Goal: Information Seeking & Learning: Learn about a topic

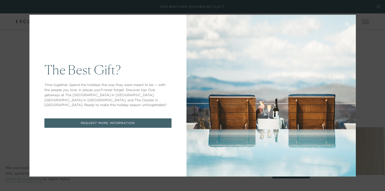
click at [349, 21] on button at bounding box center [347, 23] width 13 height 13
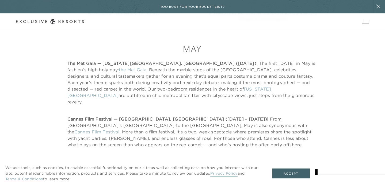
scroll to position [1702, 0]
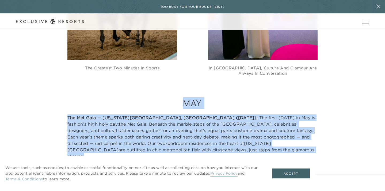
drag, startPoint x: 182, startPoint y: 62, endPoint x: 250, endPoint y: 141, distance: 104.2
click at [250, 141] on div "May The Met Gala — [US_STATE][GEOGRAPHIC_DATA], [GEOGRAPHIC_DATA] ([DATE]) | Th…" at bounding box center [192, 149] width 251 height 105
copy div "May The Met Gala — [US_STATE][GEOGRAPHIC_DATA], [GEOGRAPHIC_DATA] ([DATE]) | Th…"
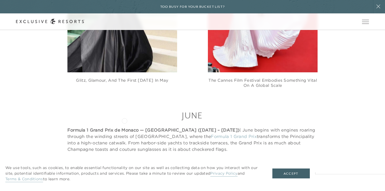
scroll to position [2003, 0]
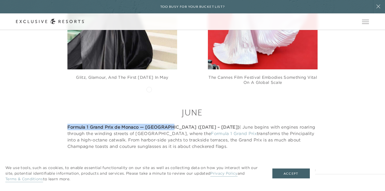
drag, startPoint x: 67, startPoint y: 82, endPoint x: 175, endPoint y: 82, distance: 107.6
click at [175, 107] on div "June Formula 1 Grand Prix de Monaco — [GEOGRAPHIC_DATA] ([DATE] – [DATE]) | Jun…" at bounding box center [192, 150] width 353 height 86
drag, startPoint x: 179, startPoint y: 66, endPoint x: 211, endPoint y: 84, distance: 36.4
click at [211, 107] on div "June Formula 1 Grand Prix de Monaco — [GEOGRAPHIC_DATA] ([DATE] – [DATE]) | Jun…" at bounding box center [192, 150] width 251 height 86
copy div "June Formula 1 Grand Prix de Monaco — [GEOGRAPHIC_DATA] ([DATE] – [DATE])"
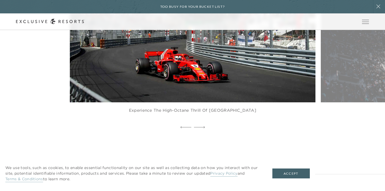
scroll to position [2268, 0]
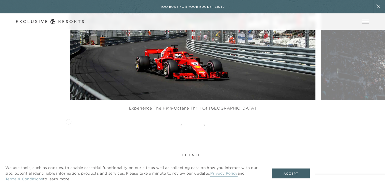
drag, startPoint x: 186, startPoint y: 121, endPoint x: 69, endPoint y: 121, distance: 117.5
click at [69, 168] on strong "Art [GEOGRAPHIC_DATA] — [GEOGRAPHIC_DATA], [GEOGRAPHIC_DATA] ([DATE] – [DATE])" at bounding box center [174, 170] width 214 height 5
copy strong "Art [GEOGRAPHIC_DATA] — [GEOGRAPHIC_DATA], [GEOGRAPHIC_DATA] ([DATE] – [DATE])"
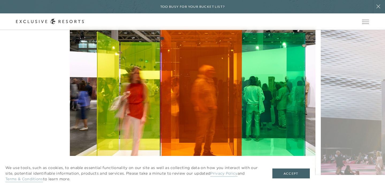
scroll to position [2608, 0]
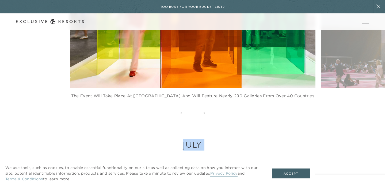
drag, startPoint x: 185, startPoint y: 94, endPoint x: 181, endPoint y: 80, distance: 15.3
click at [181, 139] on div "July [GEOGRAPHIC_DATA] — [GEOGRAPHIC_DATA], [GEOGRAPHIC_DATA] ([DATE] – [DATE])…" at bounding box center [192, 173] width 251 height 69
copy div "July [GEOGRAPHIC_DATA] — [GEOGRAPHIC_DATA], [GEOGRAPHIC_DATA] ([DATE] – [DATE])"
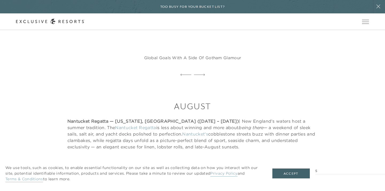
scroll to position [3187, 0]
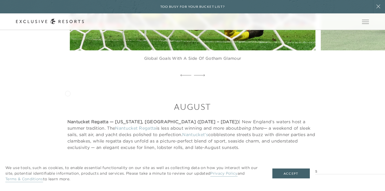
drag, startPoint x: 229, startPoint y: 92, endPoint x: 67, endPoint y: 93, distance: 161.4
click at [67, 161] on p "Venice Film Festival — [GEOGRAPHIC_DATA], [GEOGRAPHIC_DATA] ([DATE] – [DATE]) |…" at bounding box center [192, 180] width 251 height 39
copy strong "Venice Film Festival — [GEOGRAPHIC_DATA], [GEOGRAPHIC_DATA] ([DATE] – [DATE])"
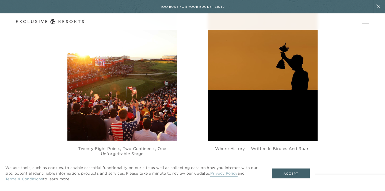
scroll to position [3978, 0]
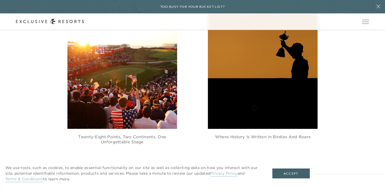
click at [106, 190] on link "Frieze" at bounding box center [99, 192] width 13 height 5
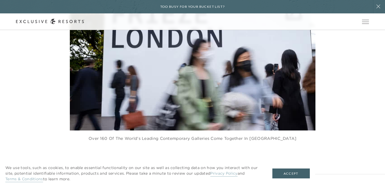
scroll to position [4247, 0]
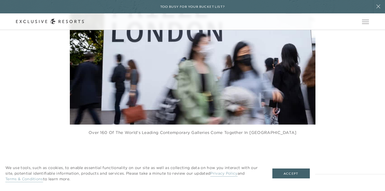
drag, startPoint x: 66, startPoint y: 101, endPoint x: 162, endPoint y: 120, distance: 97.8
click at [162, 167] on div "November Melbourne Cup — [GEOGRAPHIC_DATA], [GEOGRAPHIC_DATA] ([DATE]) | “The r…" at bounding box center [192, 188] width 353 height 43
drag, startPoint x: 168, startPoint y: 84, endPoint x: 196, endPoint y: 103, distance: 34.2
click at [196, 167] on div "November Melbourne Cup — [GEOGRAPHIC_DATA], [GEOGRAPHIC_DATA] ([DATE]) | “The r…" at bounding box center [192, 188] width 251 height 43
click at [172, 167] on h3 "November" at bounding box center [192, 173] width 251 height 12
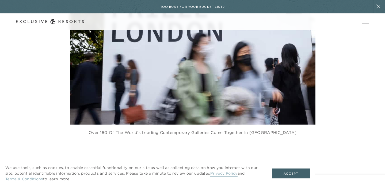
drag, startPoint x: 167, startPoint y: 87, endPoint x: 201, endPoint y: 103, distance: 38.1
click at [201, 167] on div "November Melbourne Cup — [GEOGRAPHIC_DATA], [GEOGRAPHIC_DATA] ([DATE]) | “The r…" at bounding box center [192, 188] width 251 height 43
copy div "November Melbourne Cup — [GEOGRAPHIC_DATA], [GEOGRAPHIC_DATA] ([DATE])"
click at [179, 185] on strong "Melbourne Cup — [GEOGRAPHIC_DATA], [GEOGRAPHIC_DATA] ([DATE])" at bounding box center [150, 187] width 167 height 5
click at [154, 191] on link "[GEOGRAPHIC_DATA]" at bounding box center [179, 193] width 51 height 5
